Goal: Information Seeking & Learning: Get advice/opinions

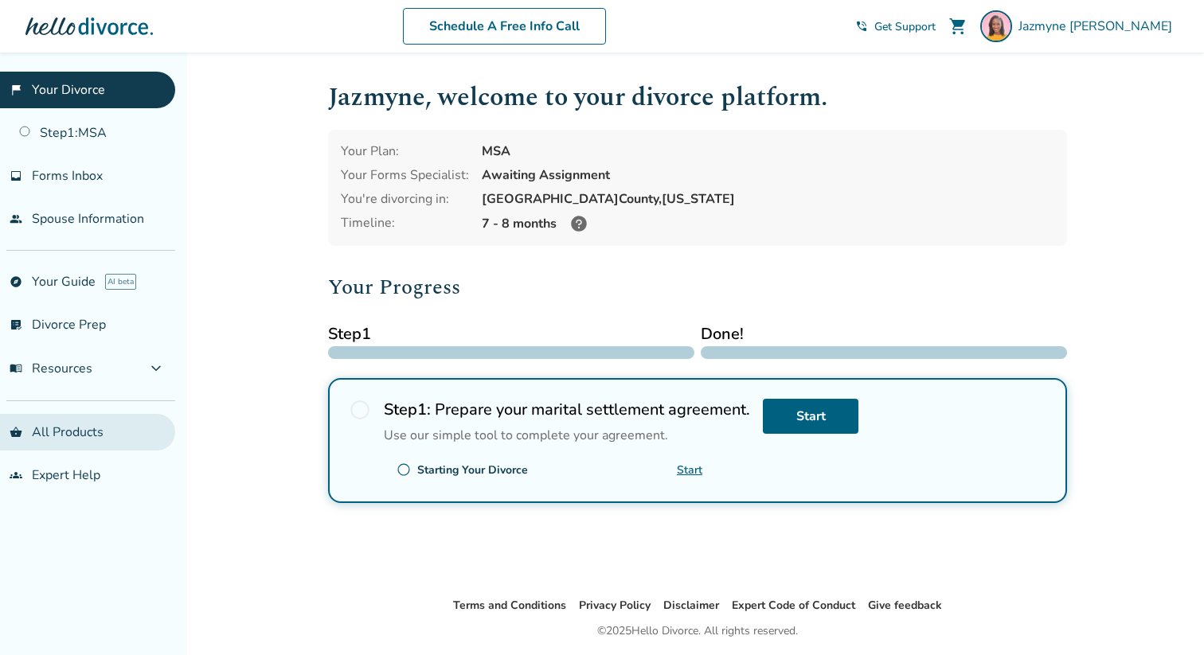
click at [100, 429] on link "shopping_basket All Products" at bounding box center [87, 432] width 175 height 37
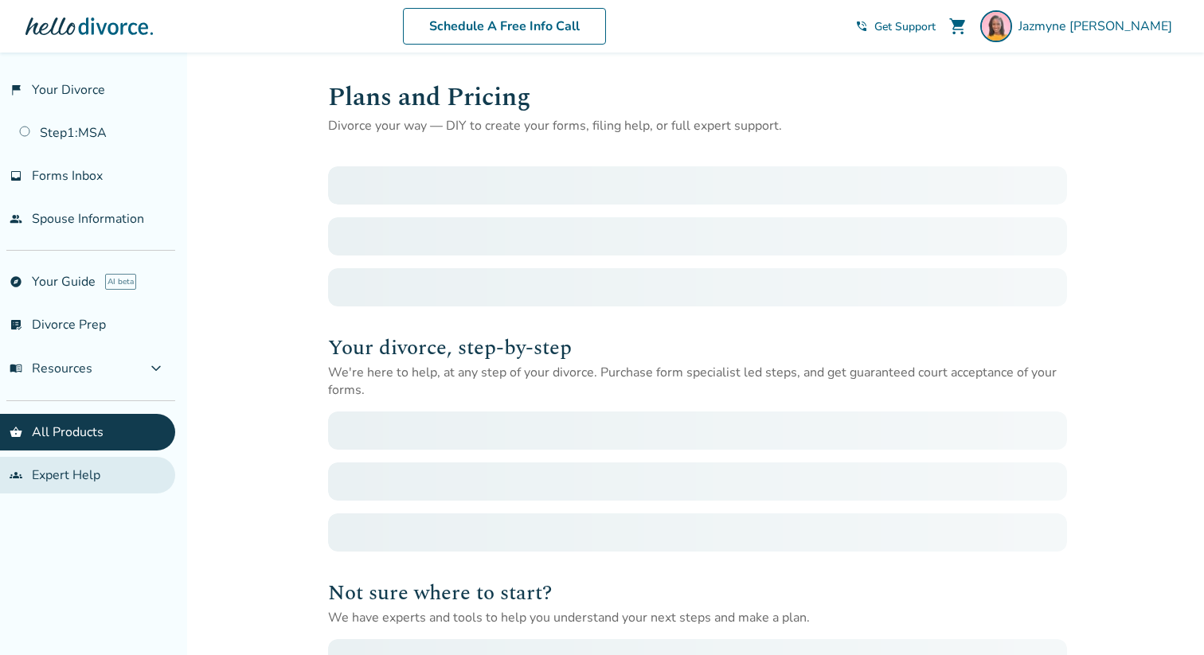
click at [87, 477] on link "groups Expert Help" at bounding box center [87, 475] width 175 height 37
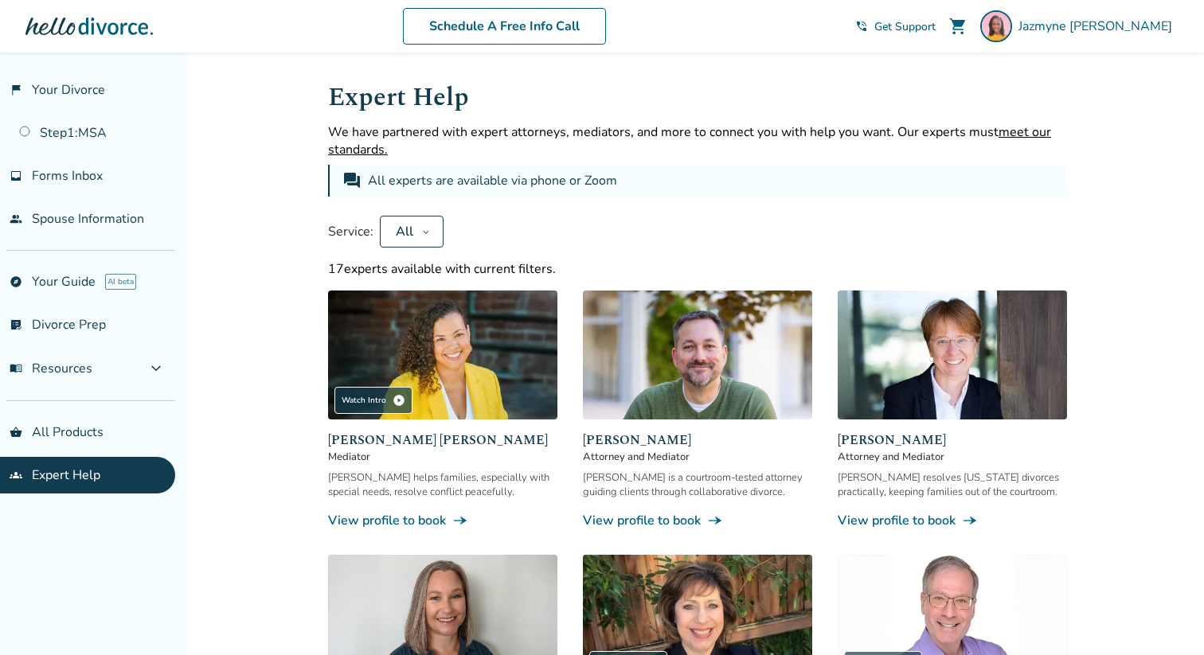
click at [423, 233] on icon at bounding box center [426, 231] width 8 height 13
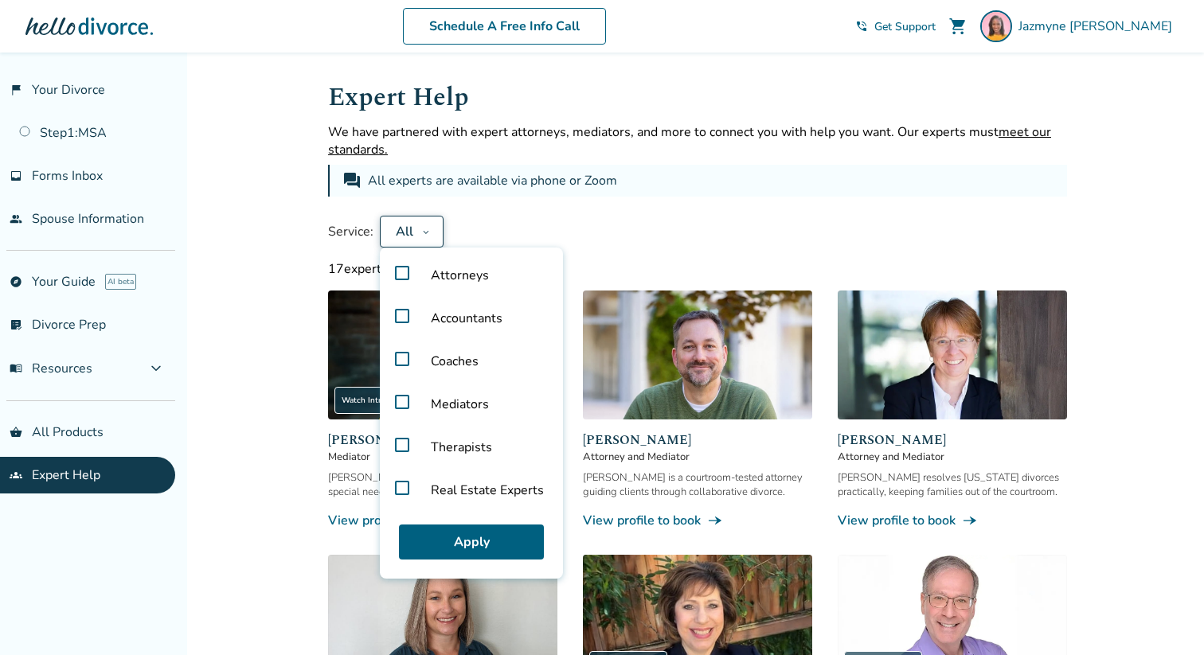
click at [427, 412] on span "Mediators" at bounding box center [460, 404] width 84 height 43
click at [421, 404] on span "Mediators" at bounding box center [460, 404] width 84 height 43
click at [404, 271] on label "Attorneys" at bounding box center [471, 275] width 170 height 43
click at [438, 553] on button "Apply" at bounding box center [471, 542] width 145 height 35
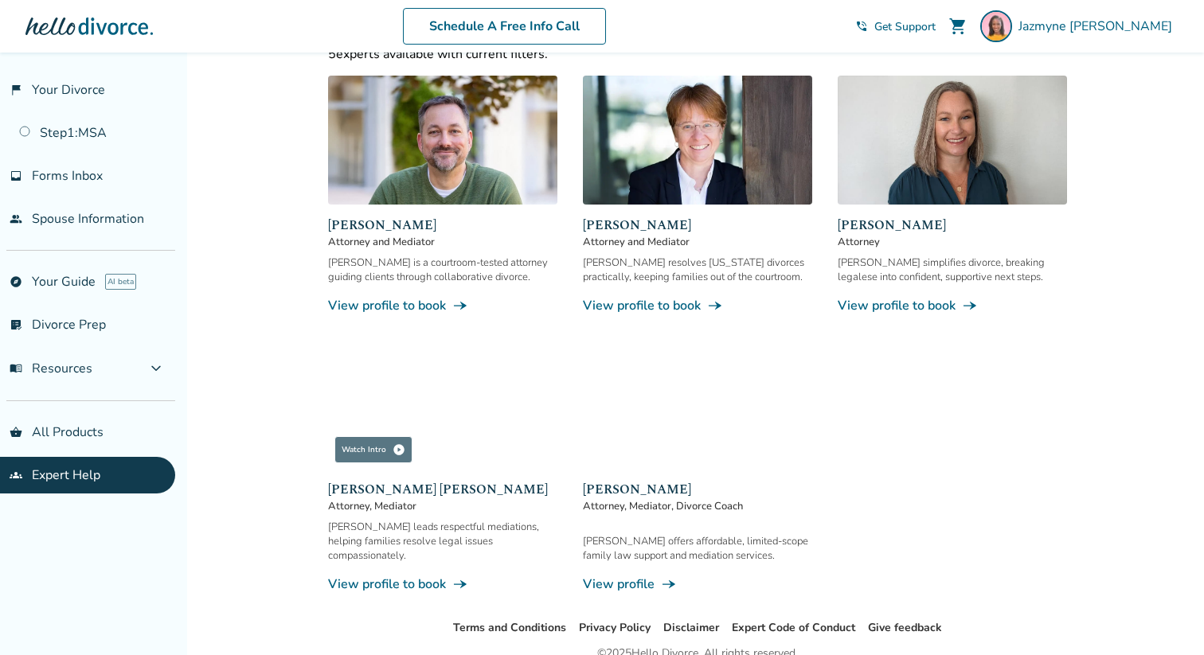
scroll to position [217, 0]
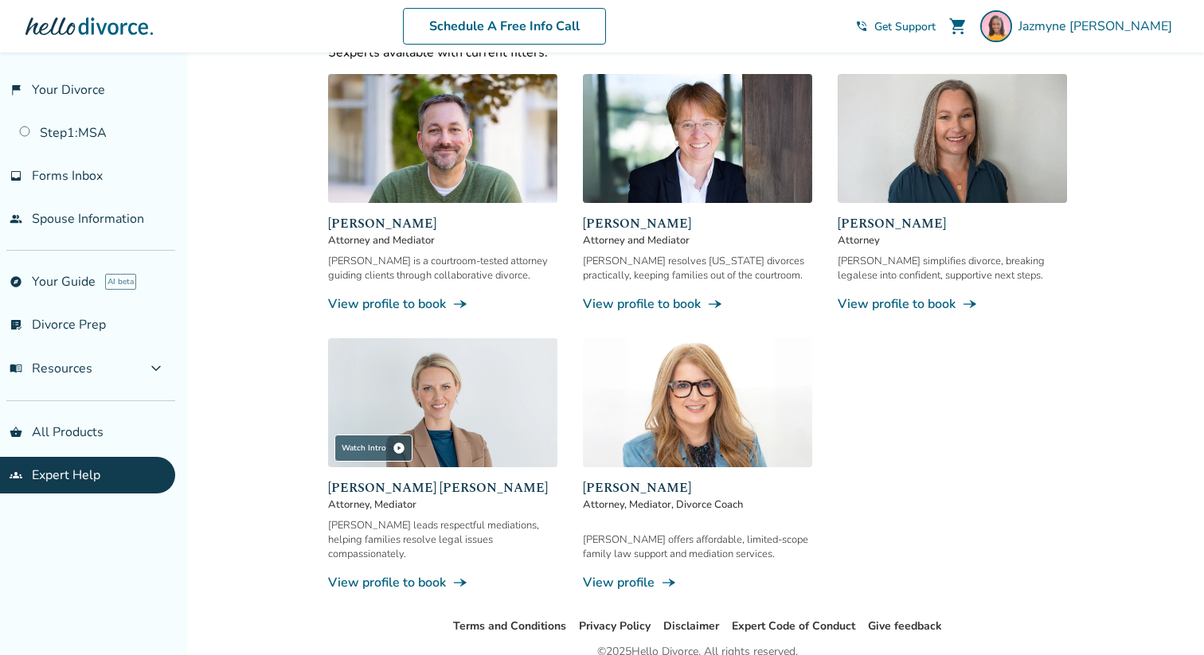
click at [430, 574] on link "View profile to book line_end_arrow_notch" at bounding box center [442, 583] width 229 height 18
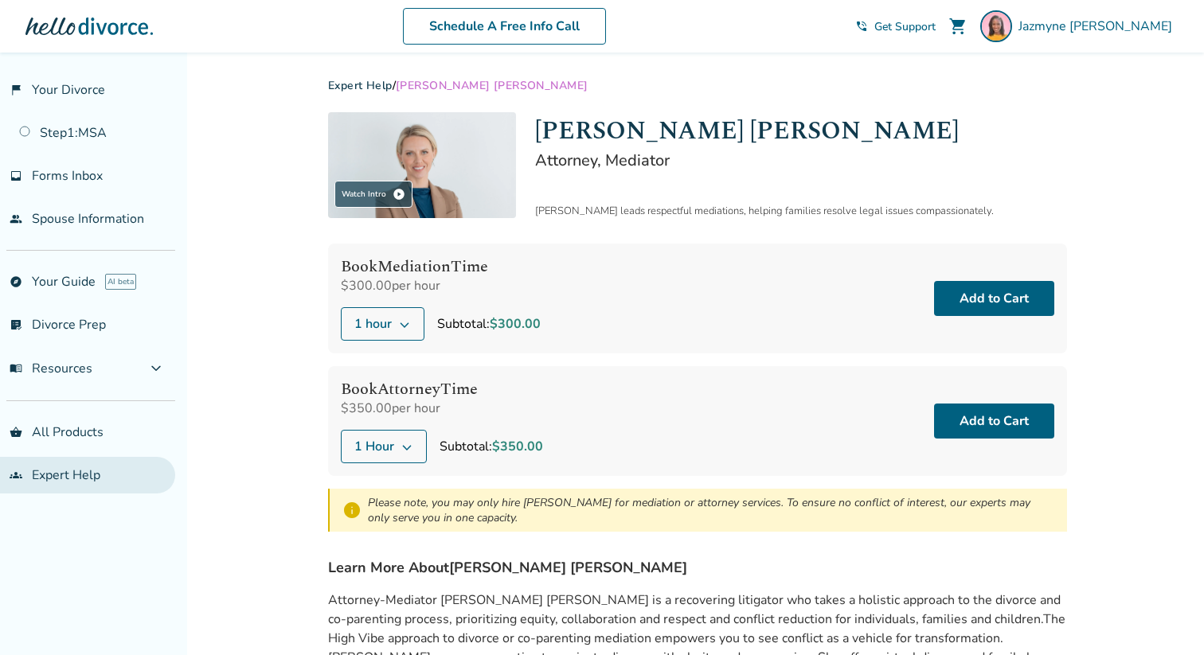
click at [66, 486] on link "groups Expert Help" at bounding box center [87, 475] width 175 height 37
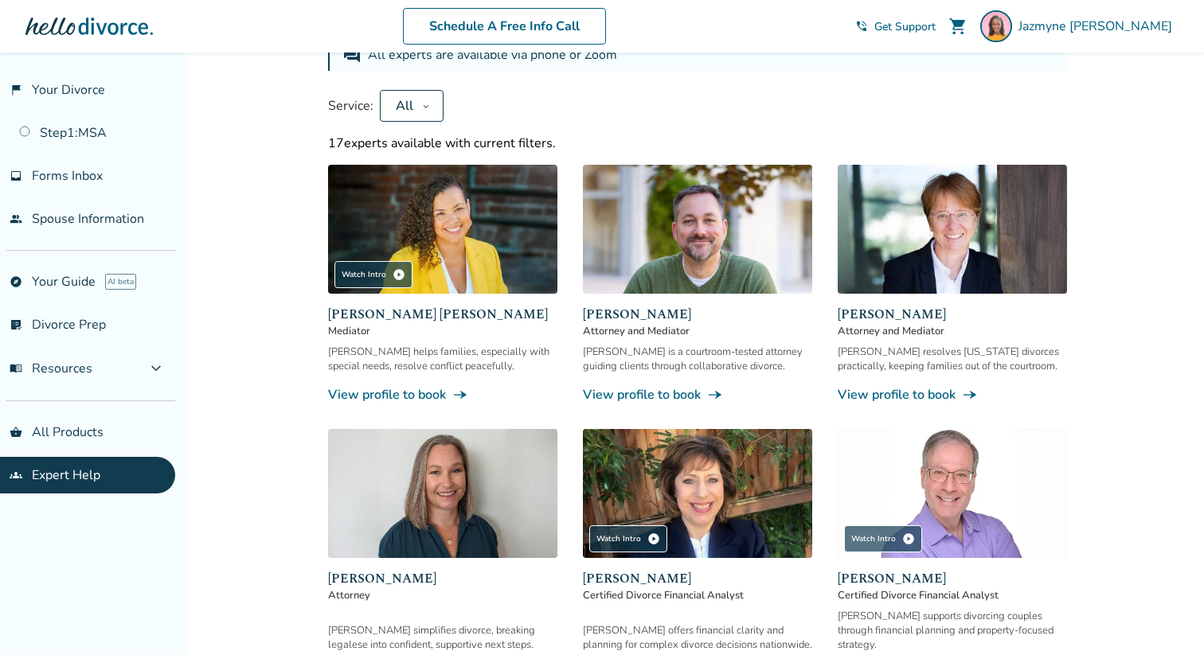
scroll to position [136, 0]
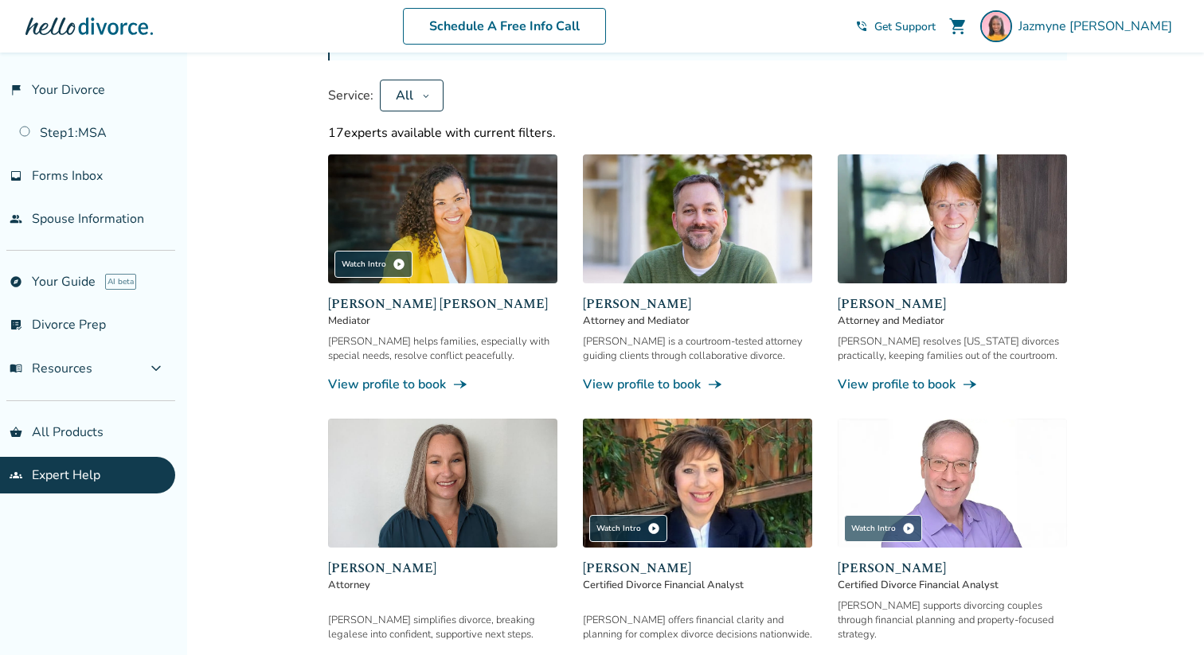
click at [422, 96] on icon at bounding box center [426, 95] width 8 height 13
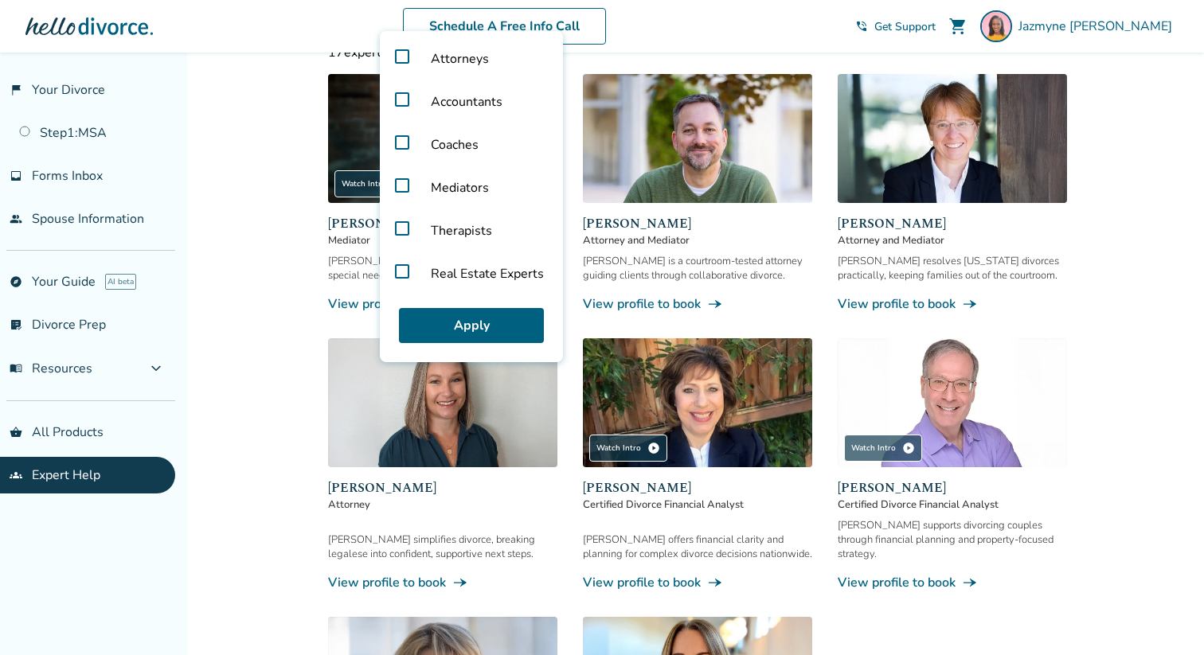
scroll to position [221, 0]
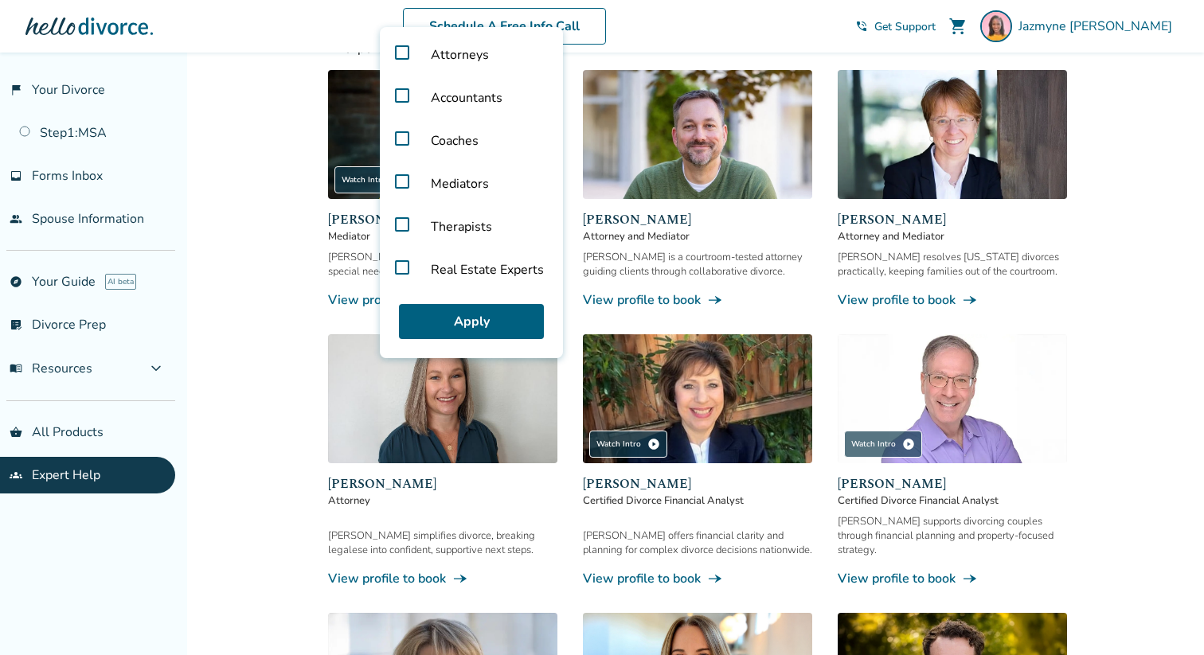
click at [402, 180] on label "Mediators" at bounding box center [471, 183] width 170 height 43
click at [467, 322] on button "Apply" at bounding box center [471, 321] width 145 height 35
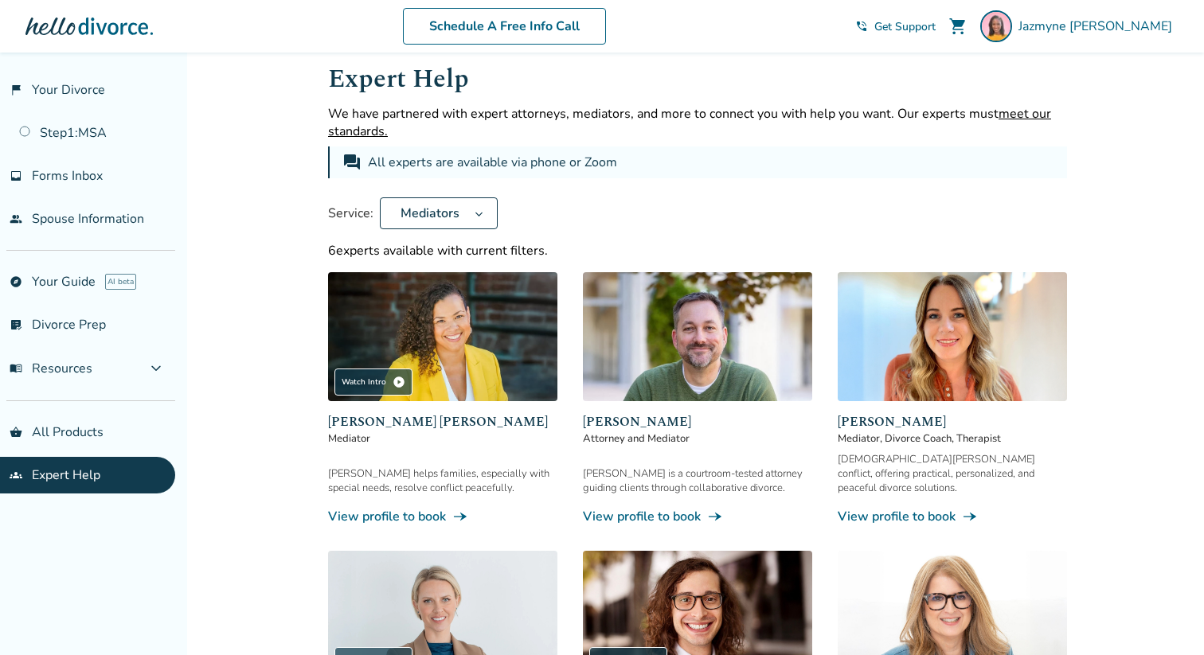
scroll to position [0, 0]
